Goal: Find specific page/section: Find specific page/section

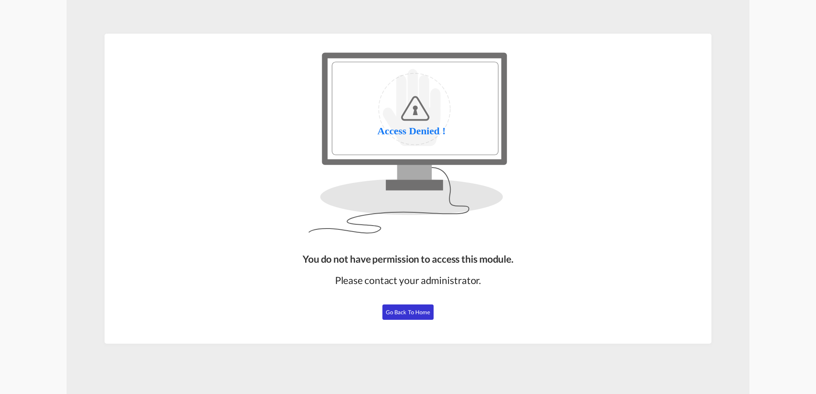
click at [415, 313] on span "Go Back to Home" at bounding box center [408, 312] width 45 height 7
click at [397, 312] on span "Go Back to Home" at bounding box center [408, 312] width 45 height 7
